Goal: Information Seeking & Learning: Learn about a topic

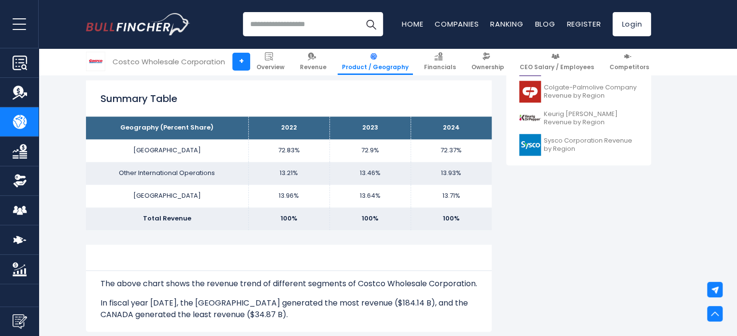
scroll to position [410, 0]
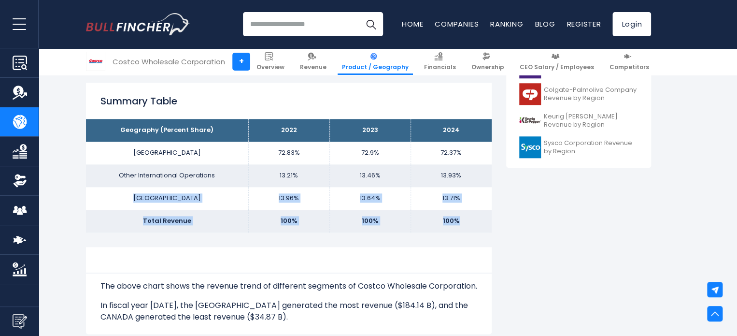
drag, startPoint x: 146, startPoint y: 193, endPoint x: 479, endPoint y: 210, distance: 333.4
click at [479, 210] on tbody "Geography (Percent Share) 2022 2023 2024 UNITED STATES 72.83% 72.9% Other Inter…" at bounding box center [289, 175] width 406 height 113
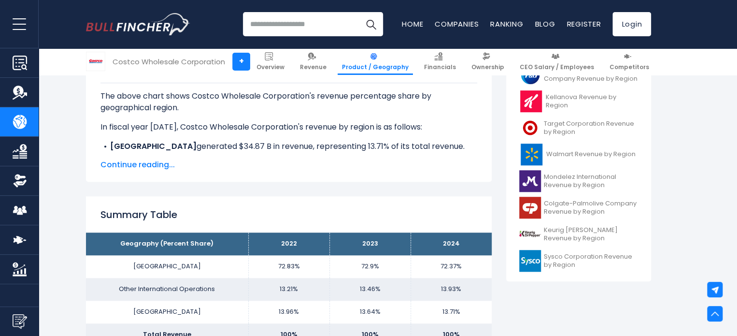
scroll to position [289, 0]
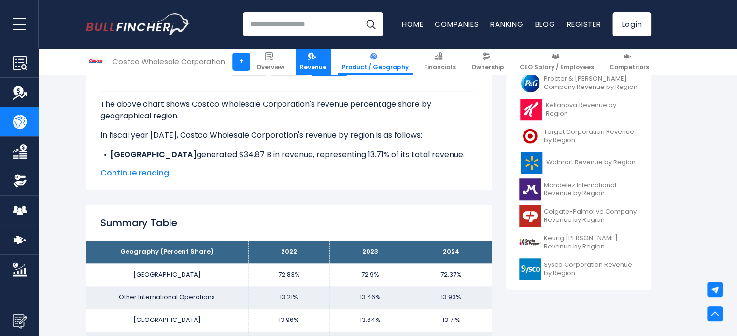
click at [331, 62] on link "Revenue" at bounding box center [313, 61] width 35 height 27
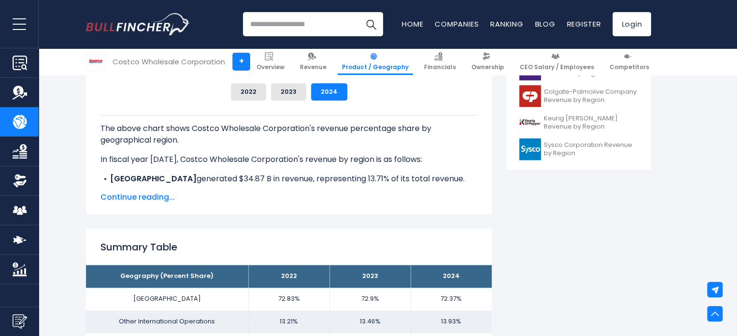
scroll to position [446, 0]
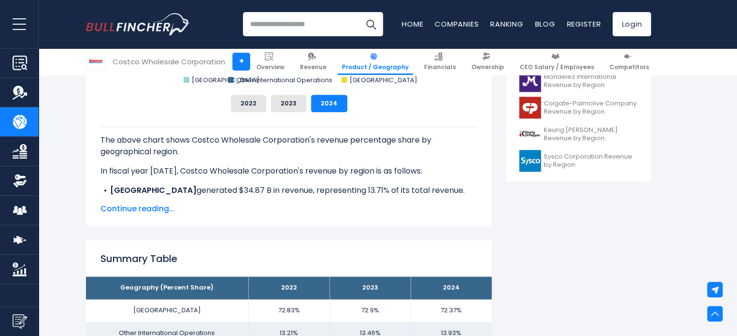
click at [161, 212] on span "Continue reading..." at bounding box center [289, 209] width 377 height 12
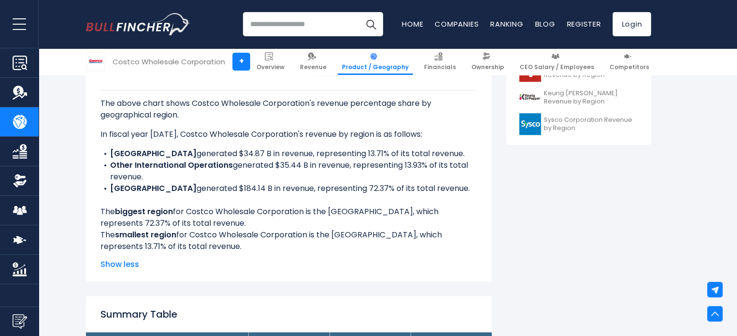
scroll to position [483, 0]
click at [130, 264] on span "Show less" at bounding box center [289, 264] width 377 height 12
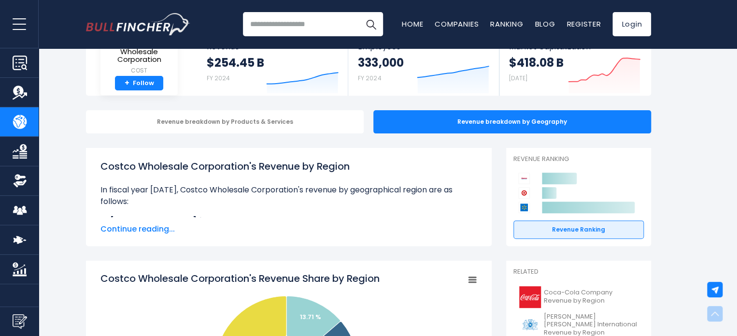
scroll to position [0, 0]
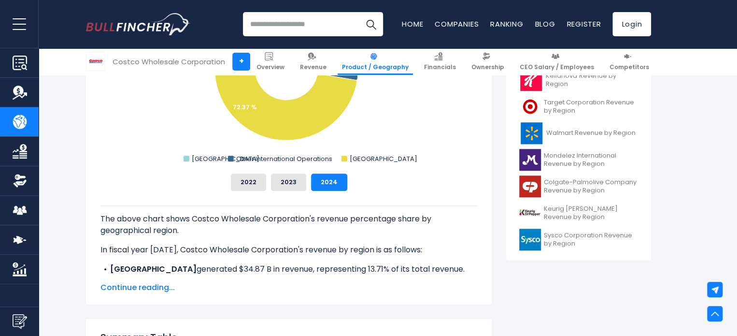
click at [0, 243] on link "Competitors" at bounding box center [19, 239] width 39 height 29
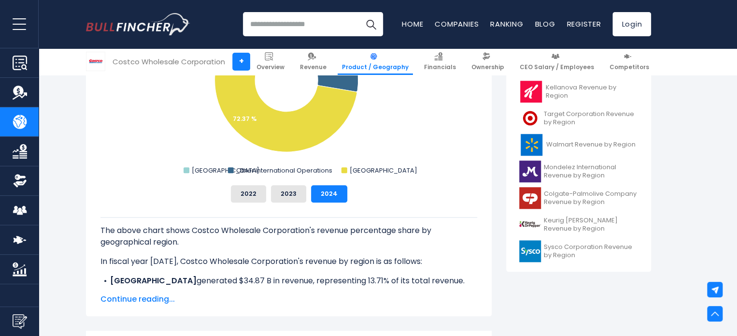
scroll to position [355, 0]
